Goal: Task Accomplishment & Management: Complete application form

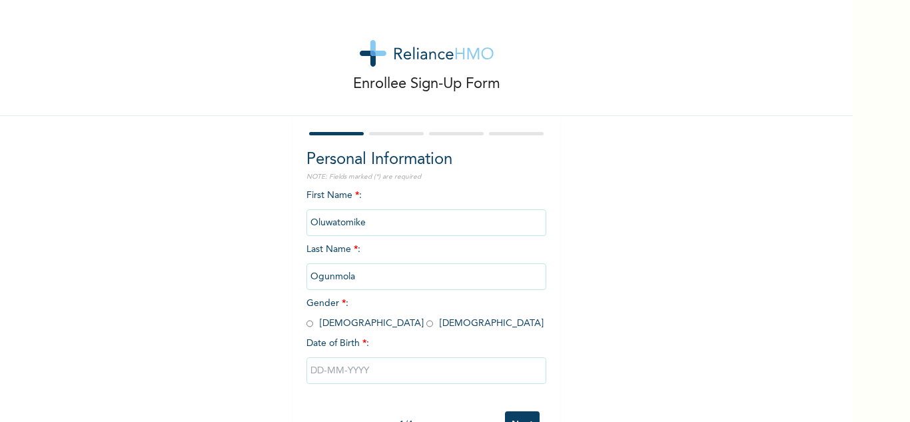
click at [427, 323] on input "radio" at bounding box center [430, 323] width 7 height 13
radio input "true"
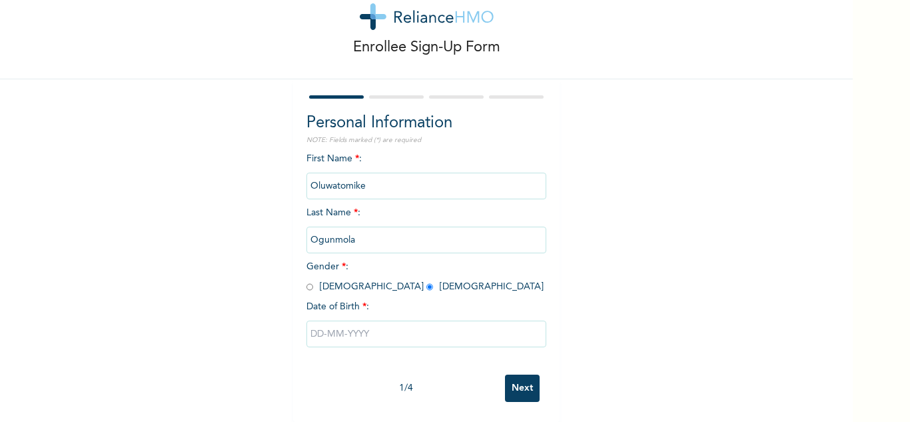
click at [389, 321] on input "text" at bounding box center [427, 334] width 240 height 27
select select "7"
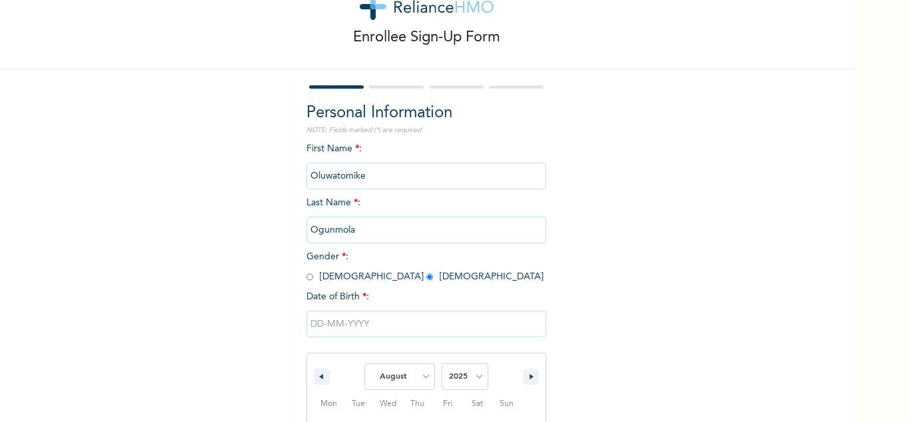
scroll to position [184, 0]
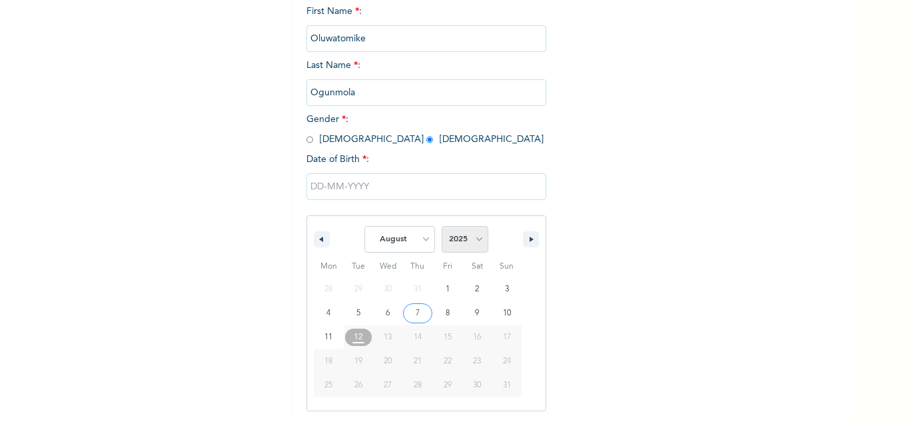
click at [474, 245] on select "2025 2024 2023 2022 2021 2020 2019 2018 2017 2016 2015 2014 2013 2012 2011 2010…" at bounding box center [465, 239] width 47 height 27
select select "1998"
click at [442, 227] on select "2025 2024 2023 2022 2021 2020 2019 2018 2017 2016 2015 2014 2013 2012 2011 2010…" at bounding box center [465, 239] width 47 height 27
click at [418, 235] on select "January February March April May June July August September October November De…" at bounding box center [400, 239] width 71 height 27
select select "4"
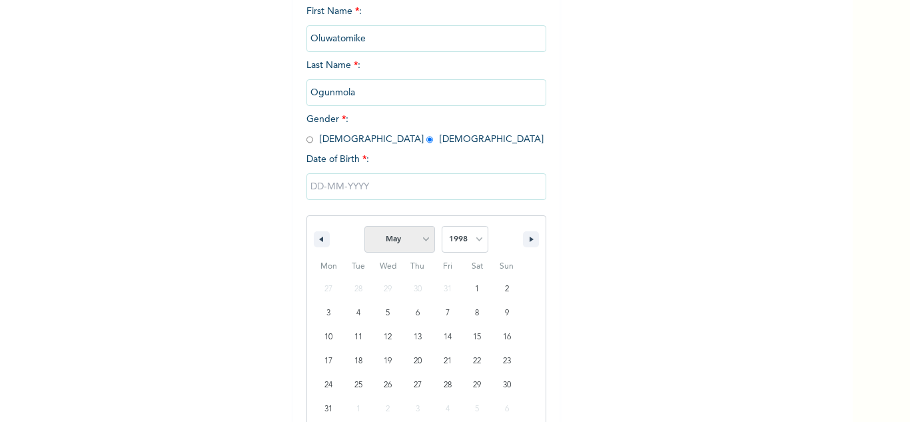
click at [365, 227] on select "January February March April May June July August September October November De…" at bounding box center [400, 239] width 71 height 27
type input "[DATE]"
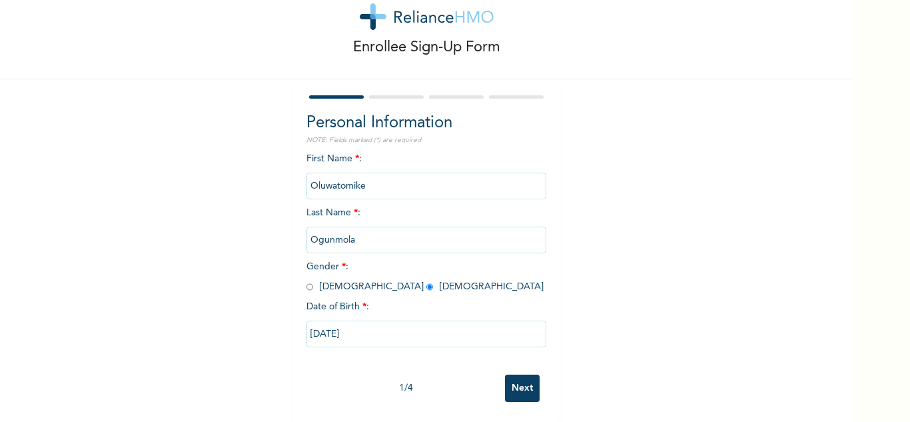
click at [519, 375] on input "Next" at bounding box center [522, 388] width 35 height 27
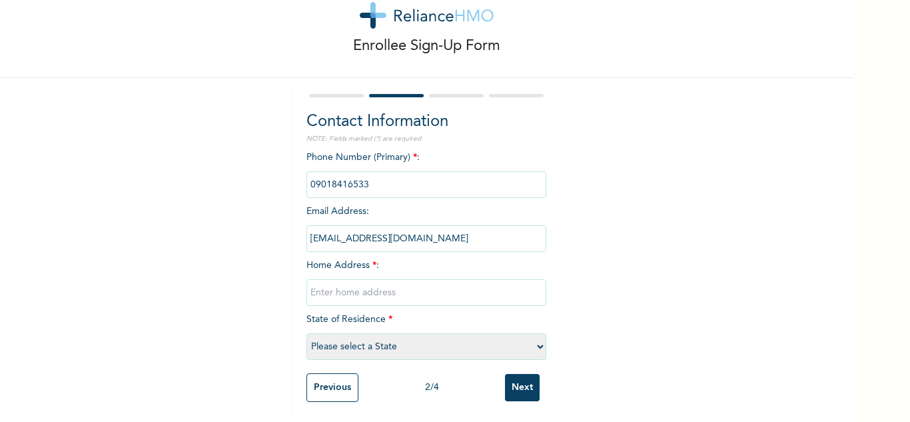
click at [403, 288] on input "text" at bounding box center [427, 292] width 240 height 27
type input "[STREET_ADDRESS]"
select select "31"
click at [531, 383] on input "Next" at bounding box center [522, 387] width 35 height 27
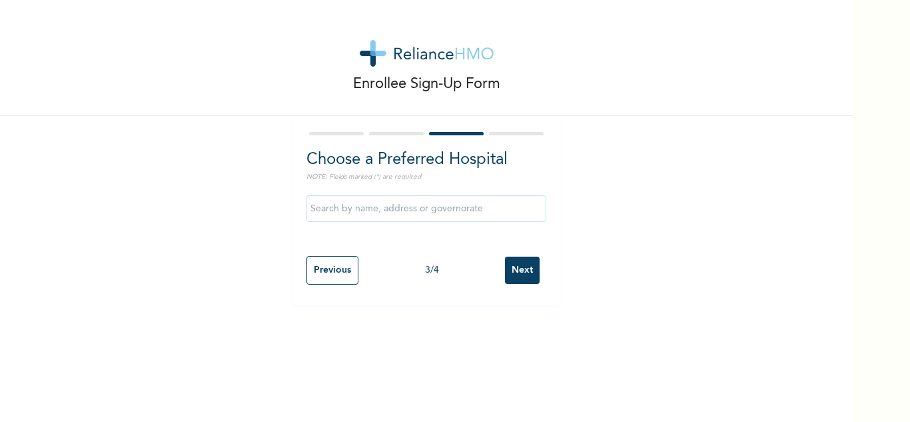
scroll to position [0, 0]
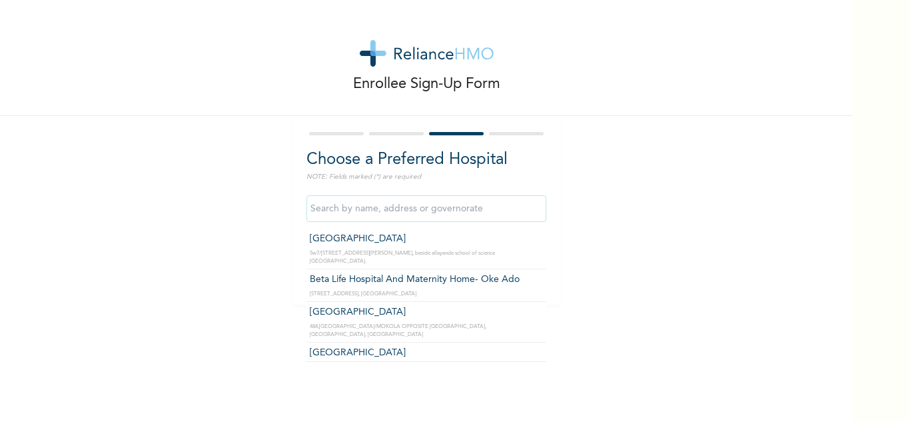
click at [412, 215] on input "text" at bounding box center [427, 208] width 240 height 27
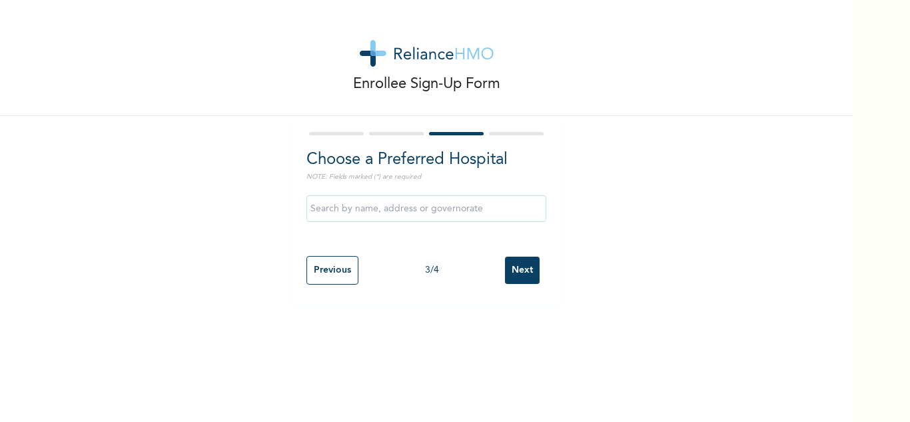
click at [205, 90] on div "Enrollee Sign-Up Form" at bounding box center [426, 58] width 853 height 116
click at [321, 266] on input "Previous" at bounding box center [333, 270] width 52 height 29
select select "31"
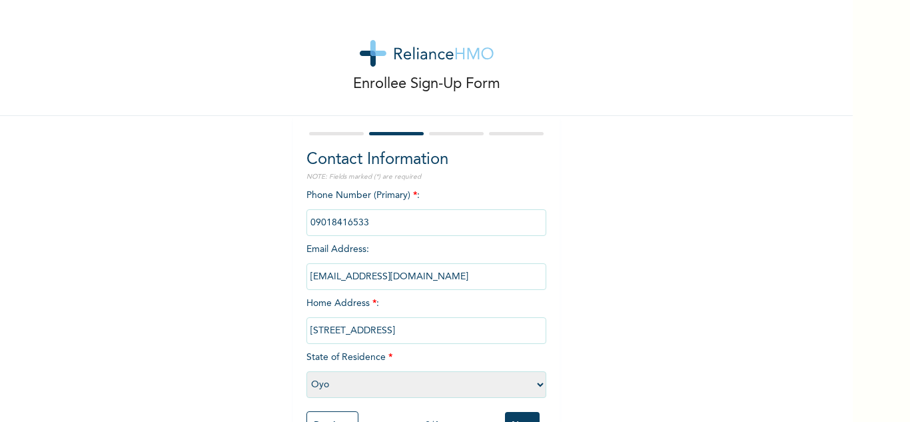
scroll to position [17, 0]
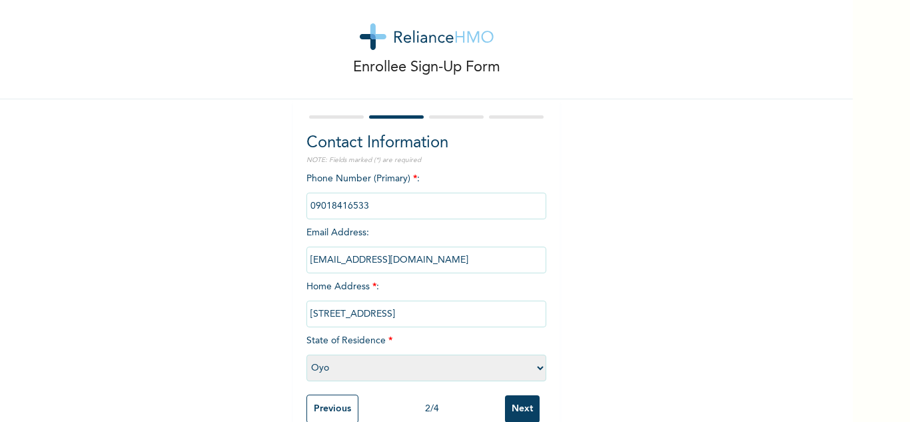
click at [448, 319] on input "[STREET_ADDRESS]" at bounding box center [427, 314] width 240 height 27
click at [656, 257] on div "Enrollee Sign-Up Form Contact Information NOTE: Fields marked (*) are required …" at bounding box center [426, 213] width 853 height 460
click at [455, 318] on input "text" at bounding box center [427, 314] width 240 height 27
type input "[STREET_ADDRESS]"
select select "25"
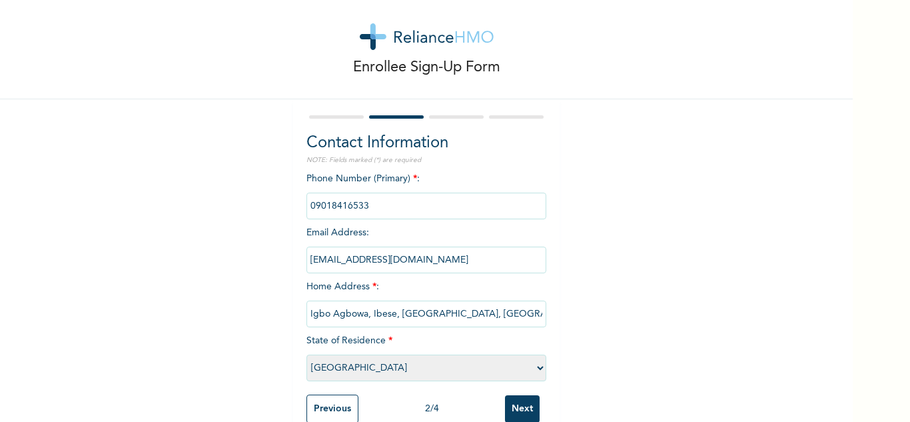
scroll to position [48, 0]
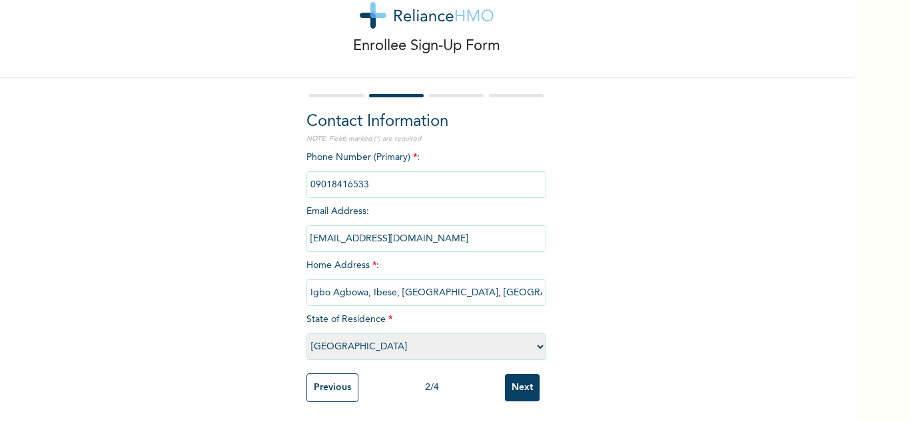
type input "Igbo Agbowa, Ibese, [GEOGRAPHIC_DATA], [GEOGRAPHIC_DATA]"
click at [518, 374] on input "Next" at bounding box center [522, 387] width 35 height 27
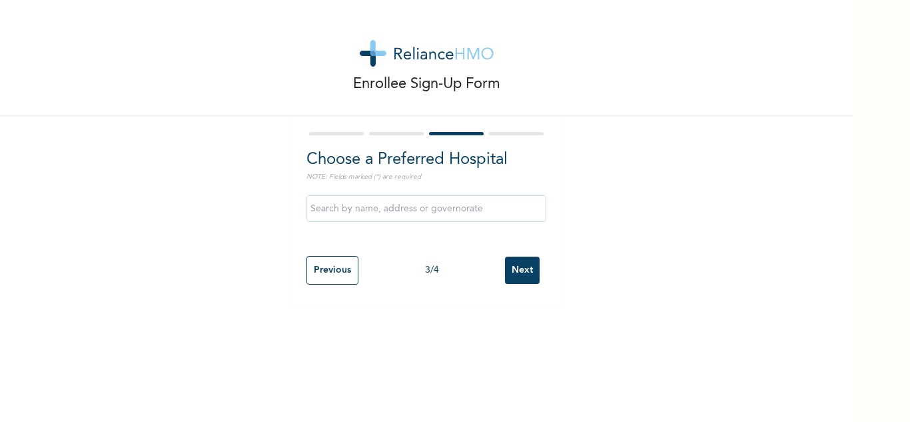
scroll to position [0, 0]
click at [465, 213] on input "text" at bounding box center [427, 208] width 240 height 27
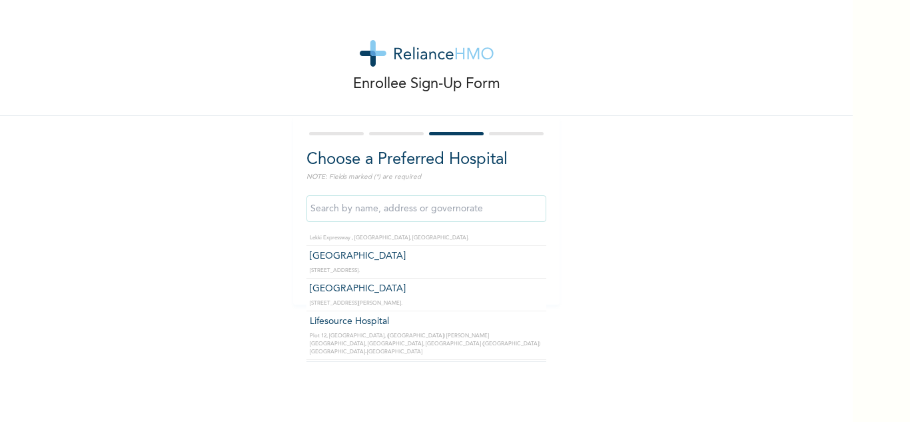
scroll to position [457, 0]
